Goal: Information Seeking & Learning: Learn about a topic

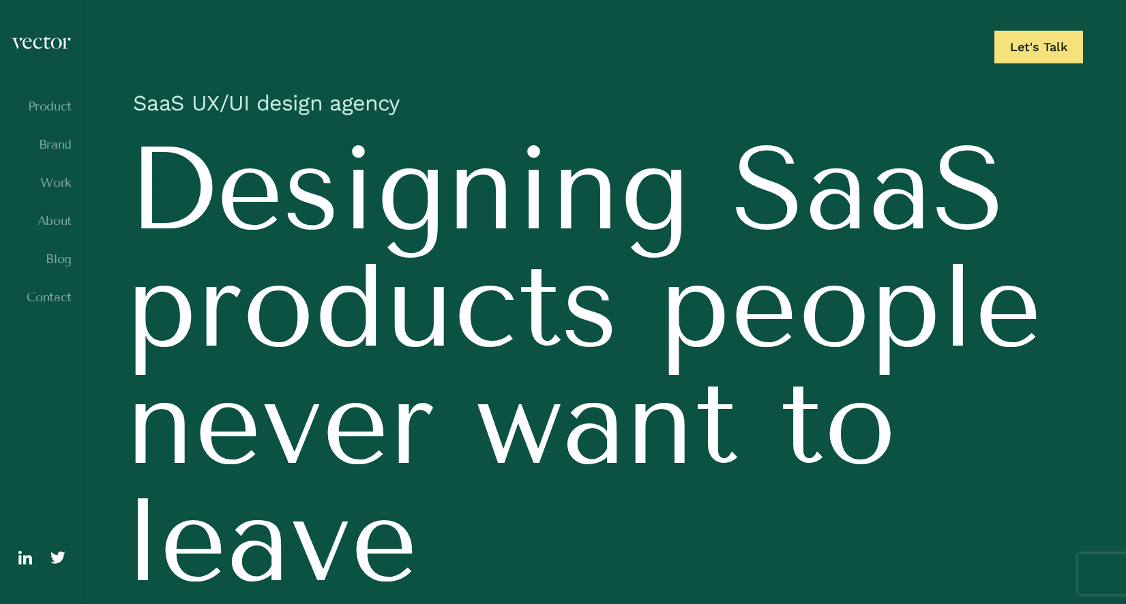
scroll to position [9, 0]
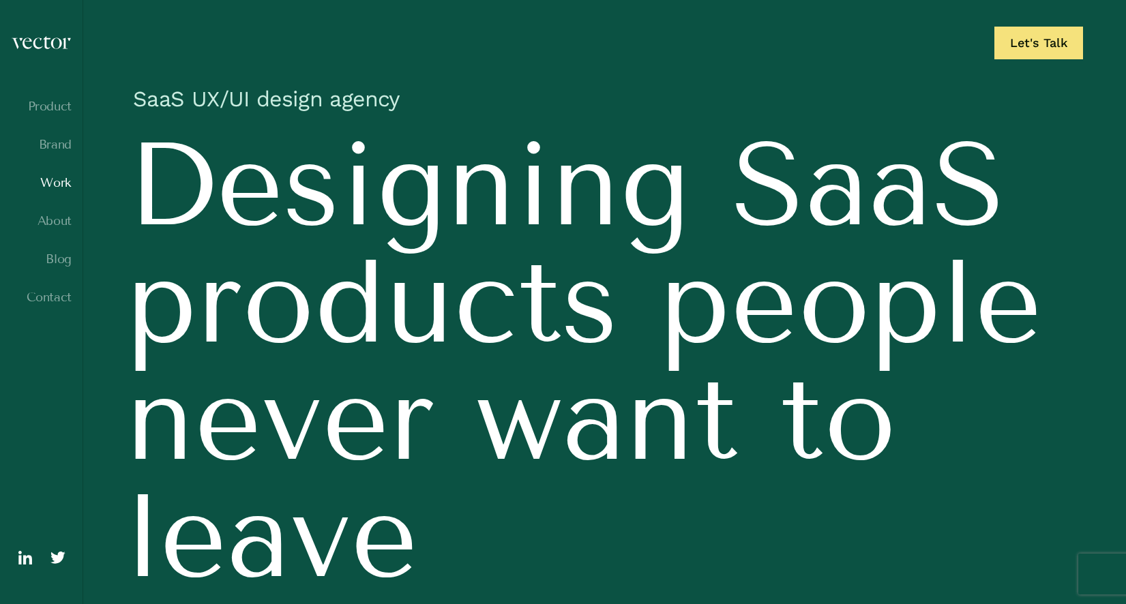
click at [55, 186] on link "Work" at bounding box center [41, 183] width 61 height 14
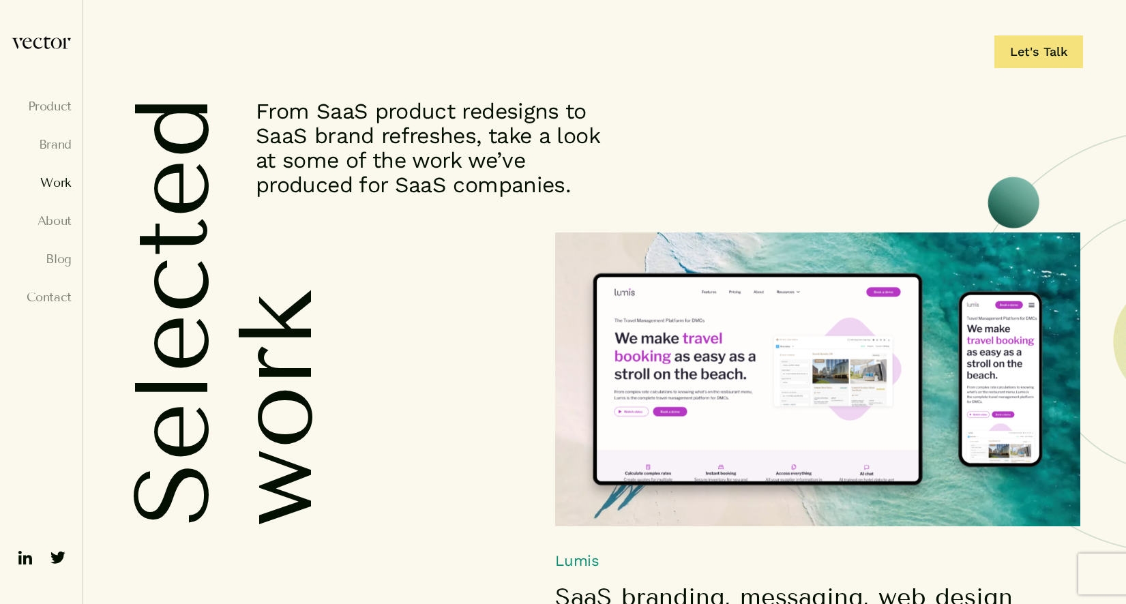
click at [828, 346] on img at bounding box center [817, 380] width 525 height 294
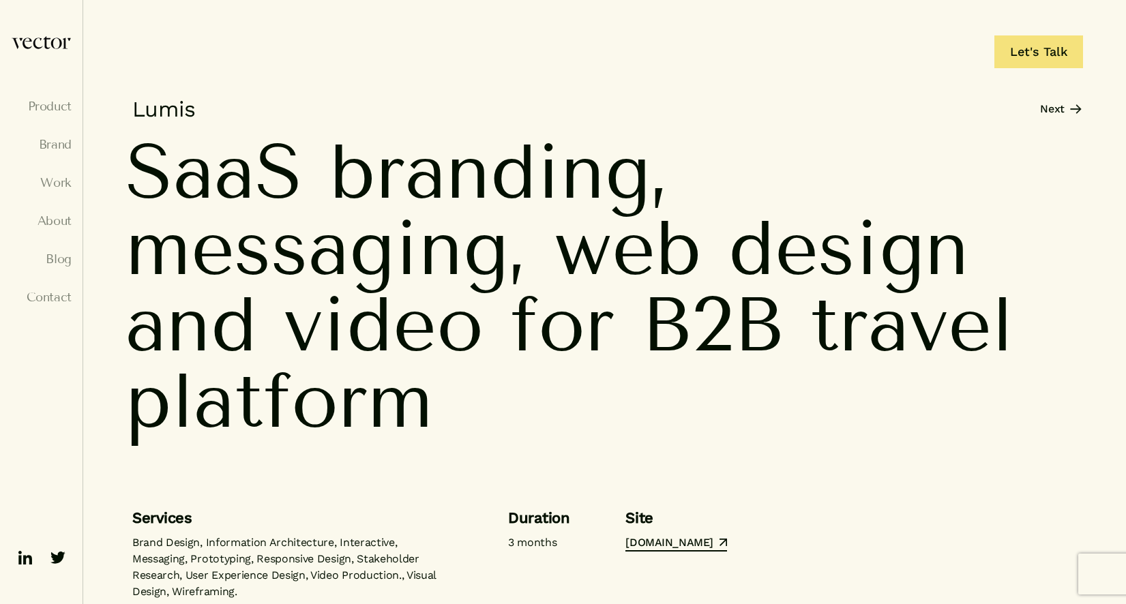
click at [1062, 115] on link "Next" at bounding box center [1061, 109] width 42 height 16
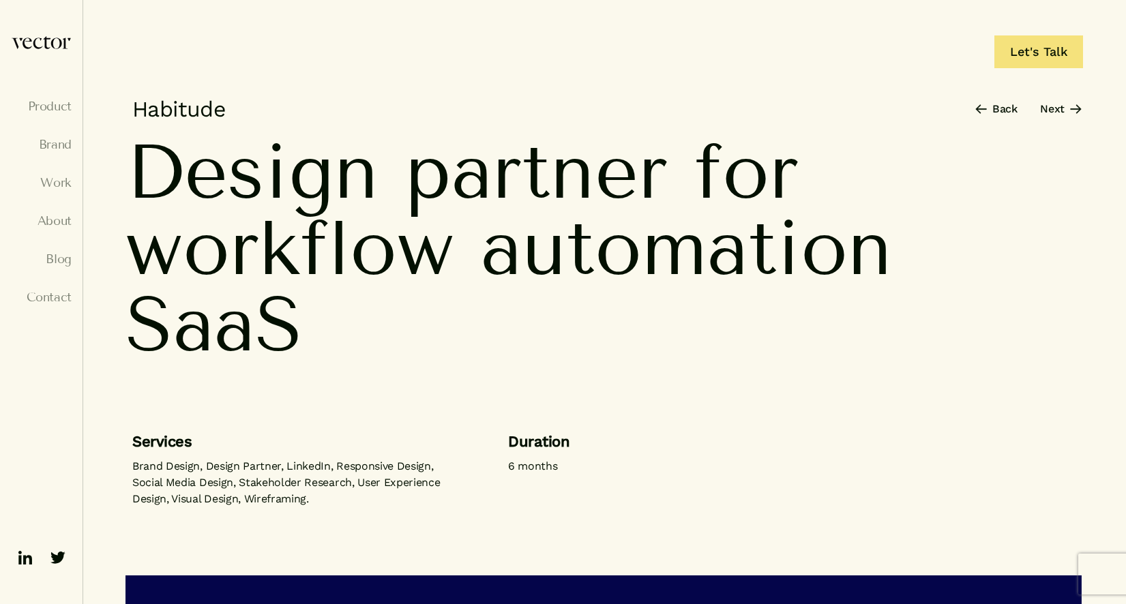
click at [1064, 104] on link "Next" at bounding box center [1061, 109] width 42 height 16
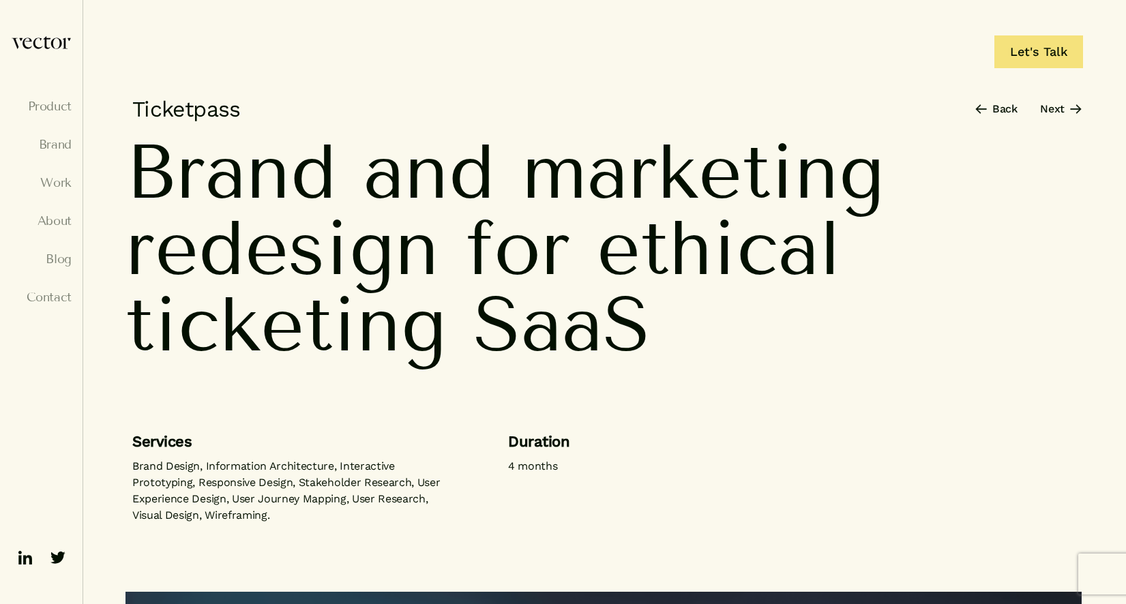
click at [1051, 107] on link "Next" at bounding box center [1061, 109] width 42 height 16
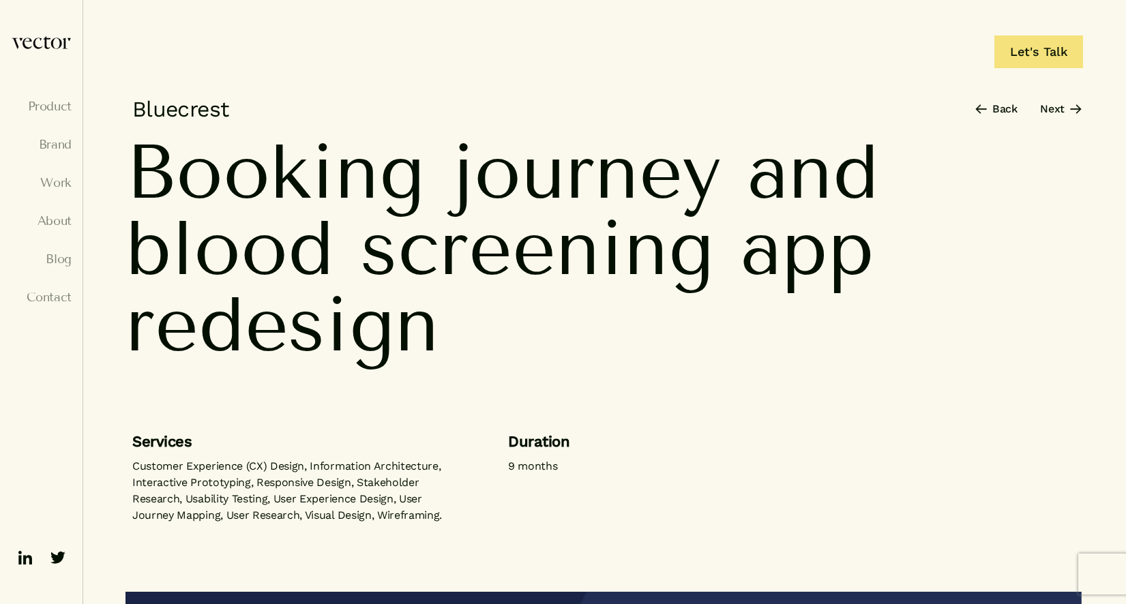
click at [1058, 104] on link "Next" at bounding box center [1061, 109] width 42 height 16
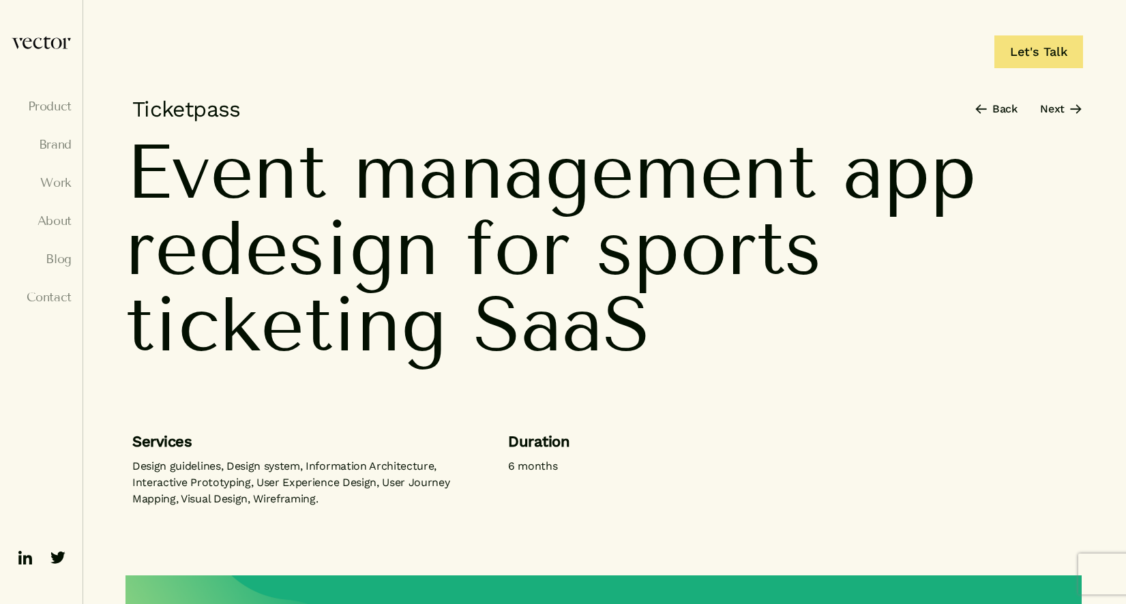
click at [1062, 110] on link "Next" at bounding box center [1061, 109] width 42 height 16
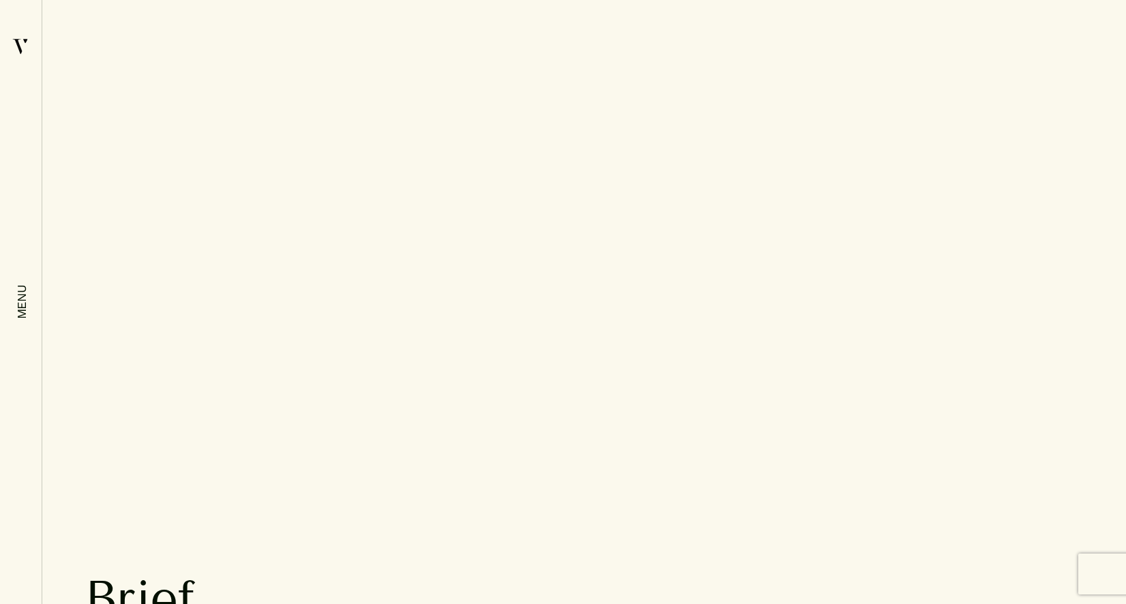
scroll to position [1662, 0]
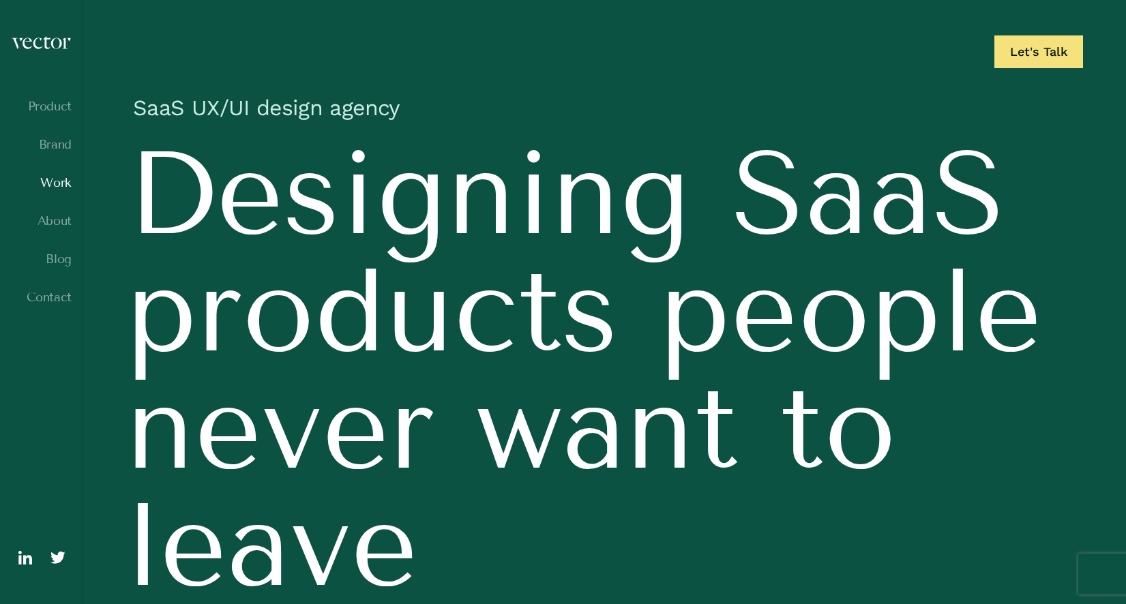
click at [60, 186] on link "Work" at bounding box center [41, 183] width 61 height 14
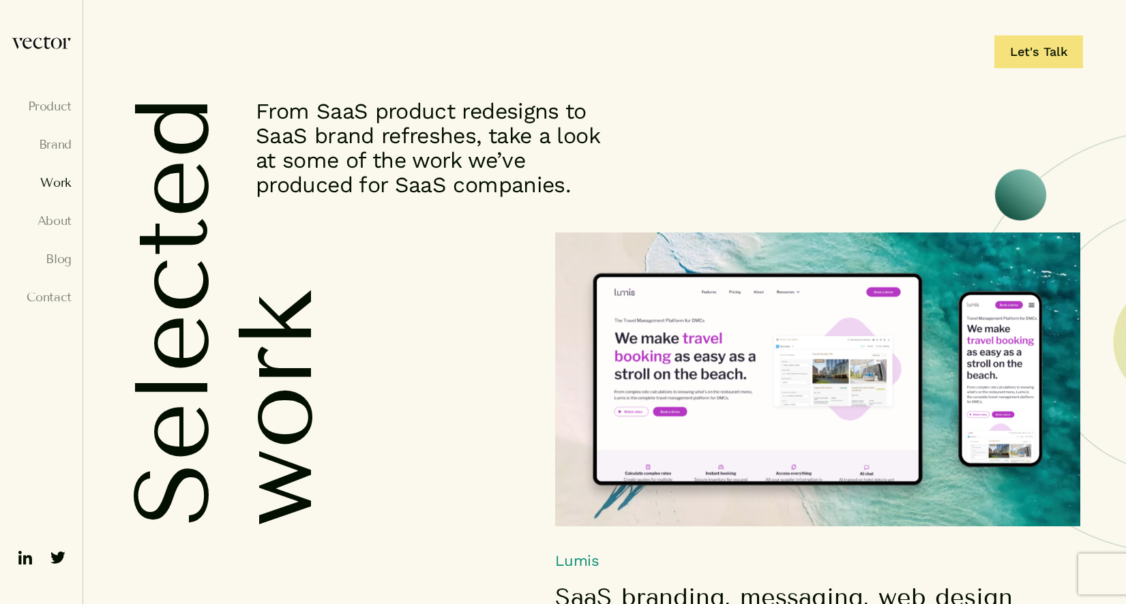
click at [739, 273] on img at bounding box center [817, 380] width 525 height 294
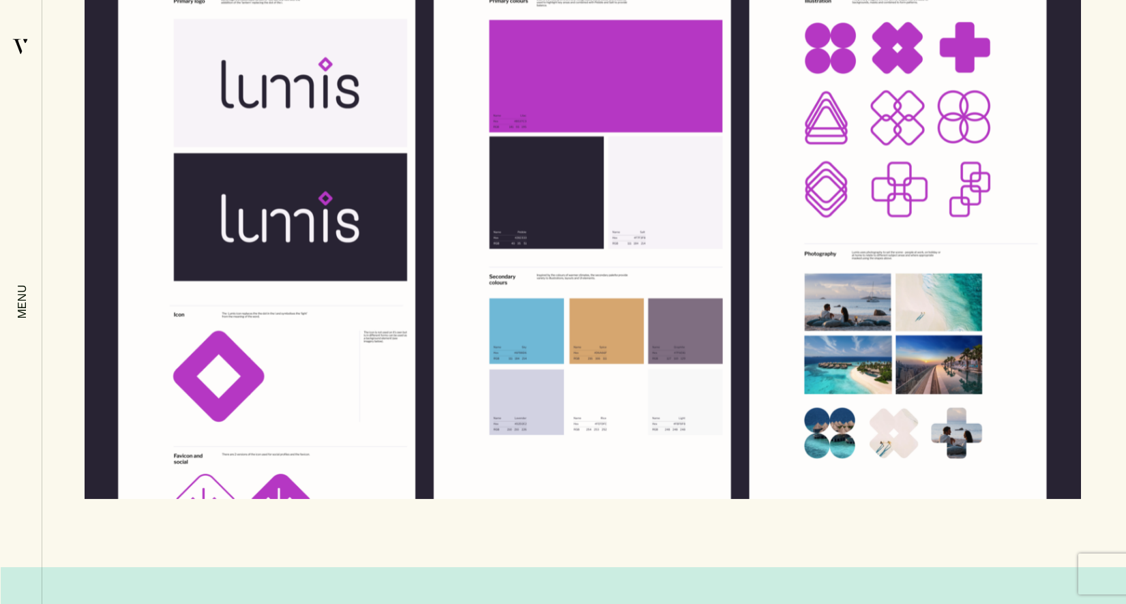
scroll to position [10315, 0]
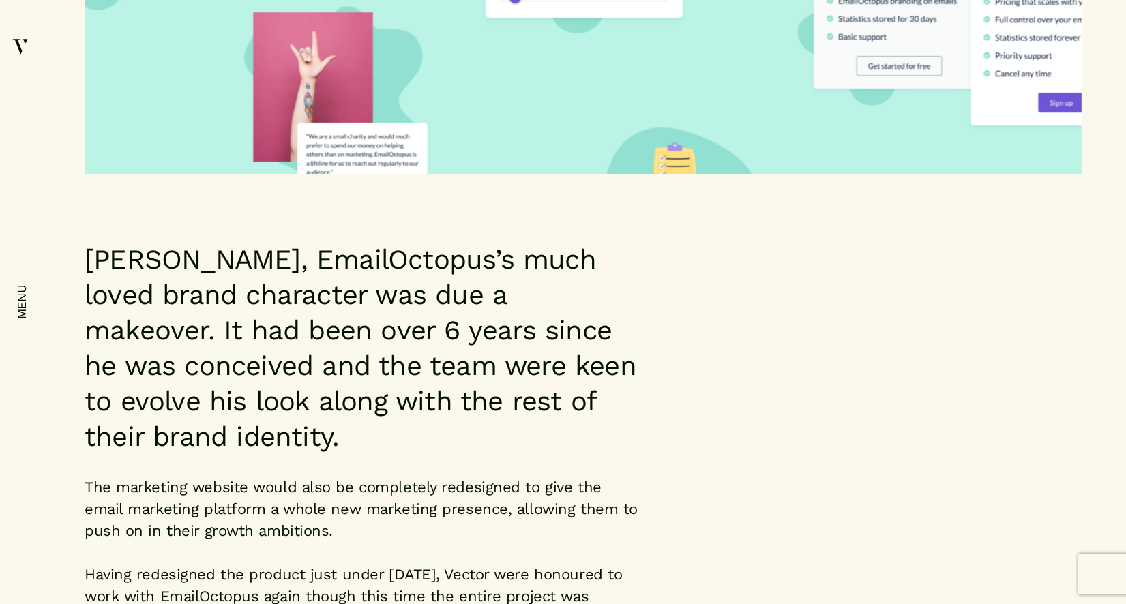
scroll to position [731, 0]
